Goal: Information Seeking & Learning: Learn about a topic

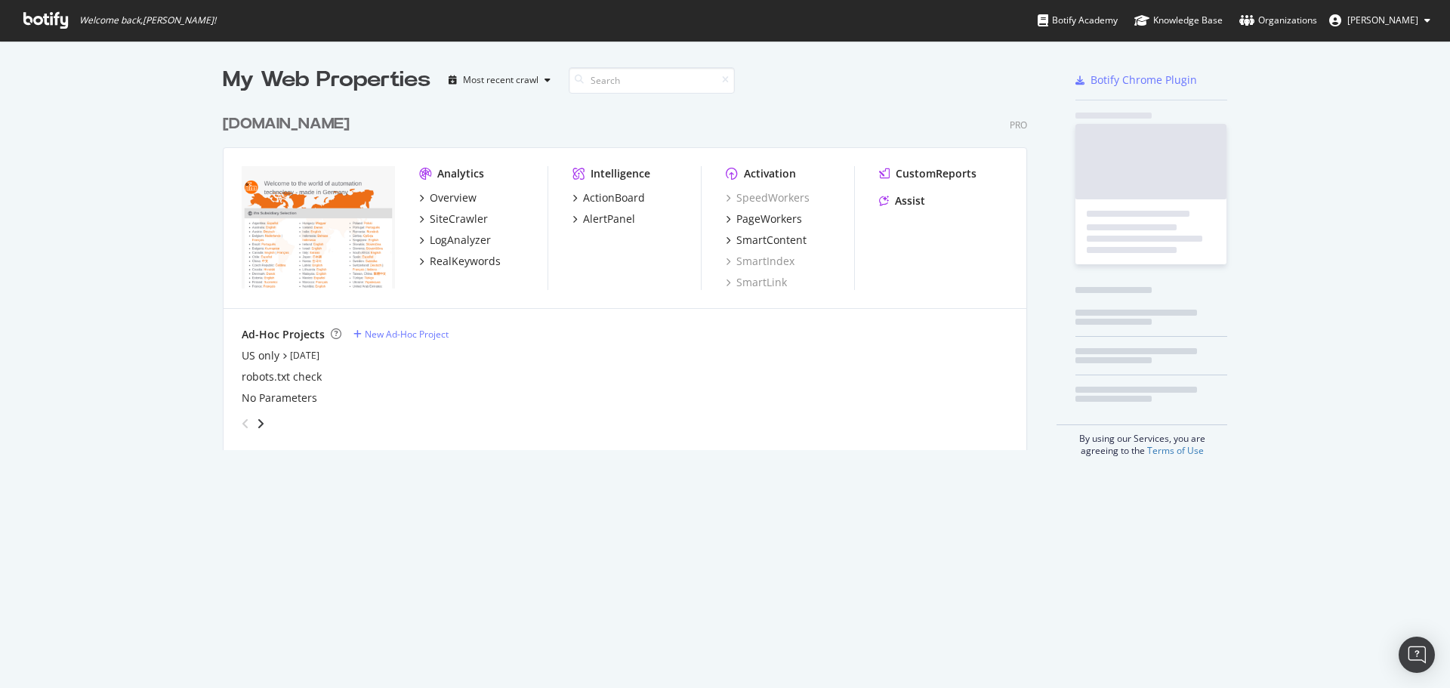
scroll to position [677, 1427]
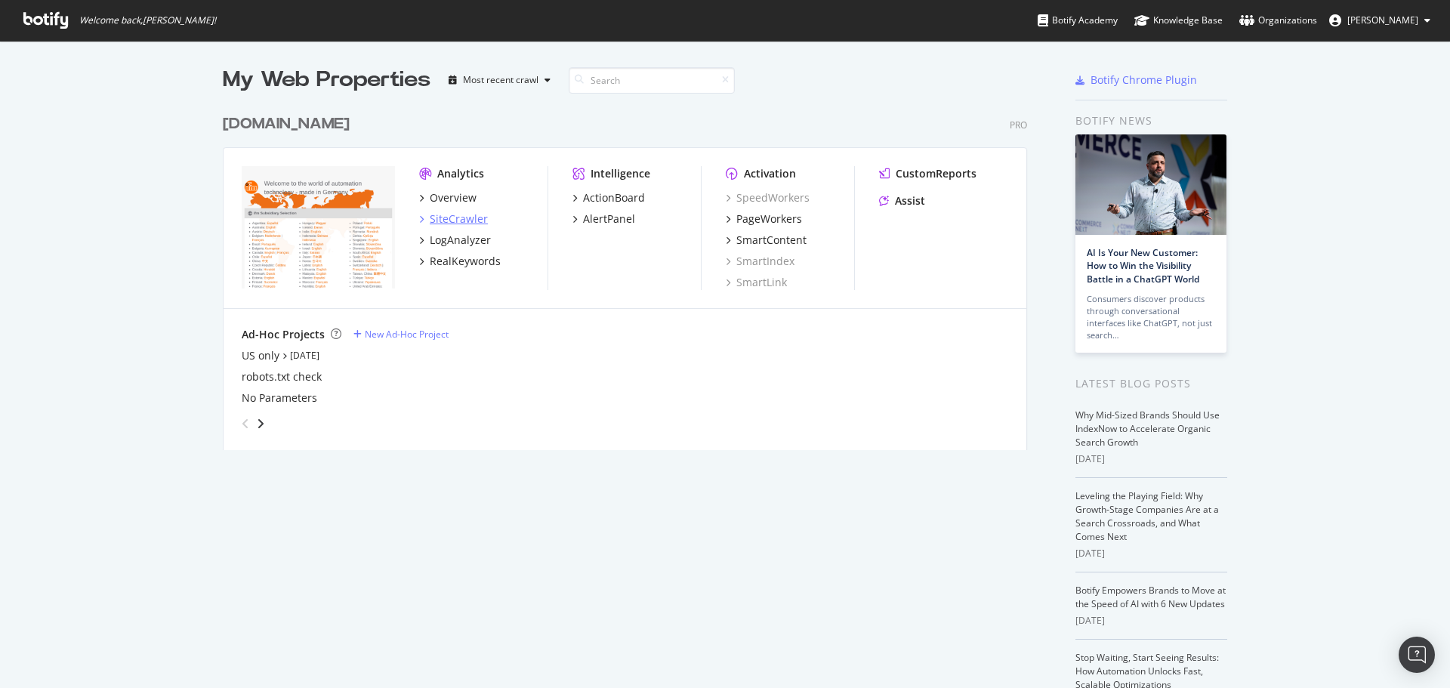
click at [455, 221] on div "SiteCrawler" at bounding box center [459, 218] width 58 height 15
